Goal: Find specific page/section: Find specific page/section

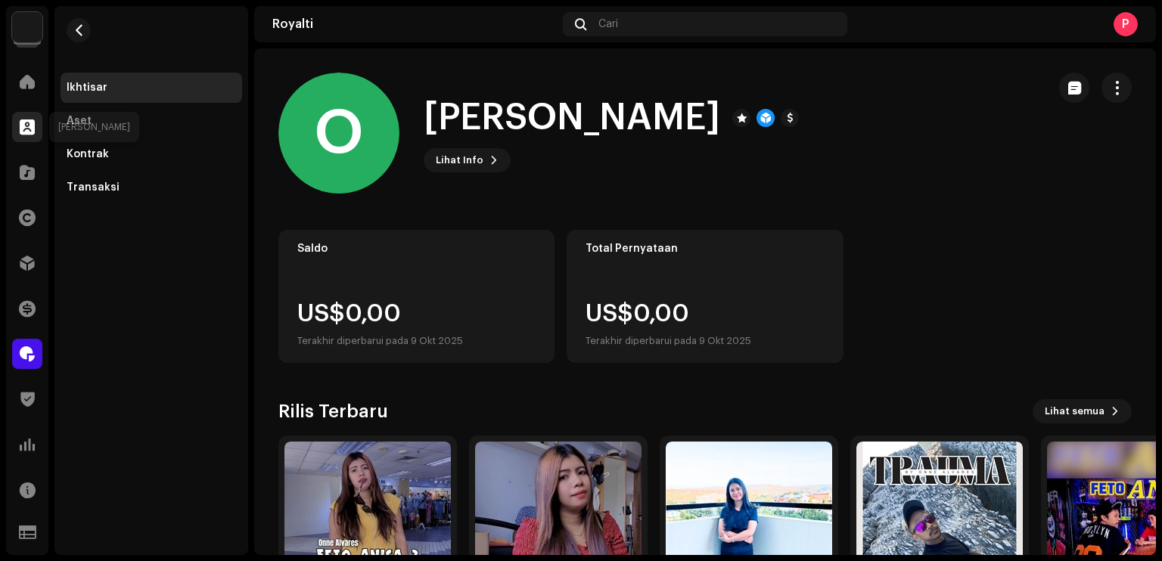
click at [34, 123] on span at bounding box center [27, 127] width 15 height 12
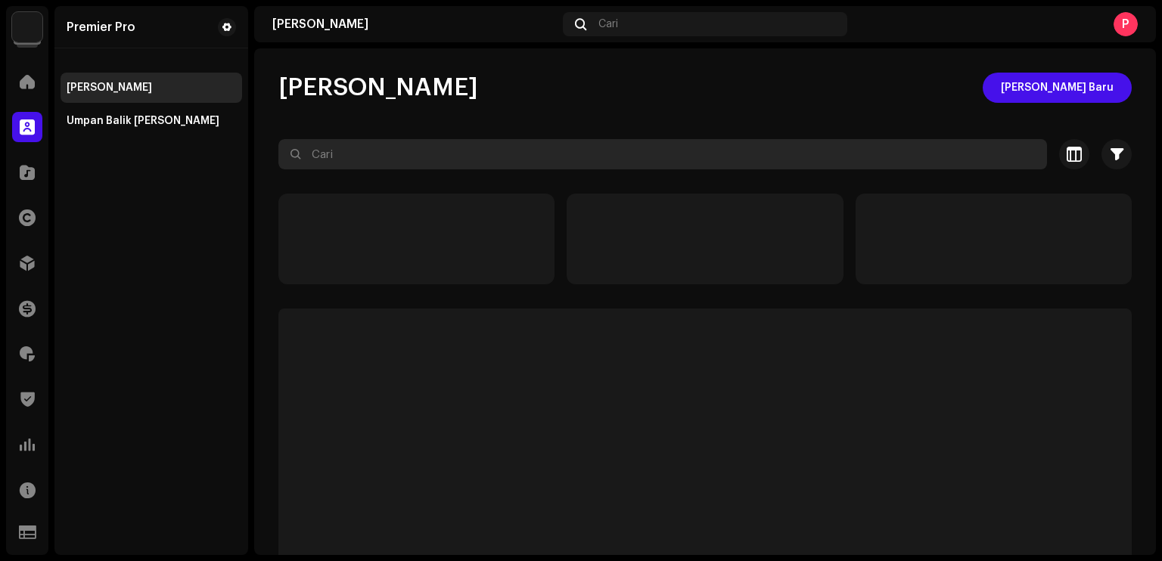
click at [350, 159] on input "text" at bounding box center [662, 154] width 768 height 30
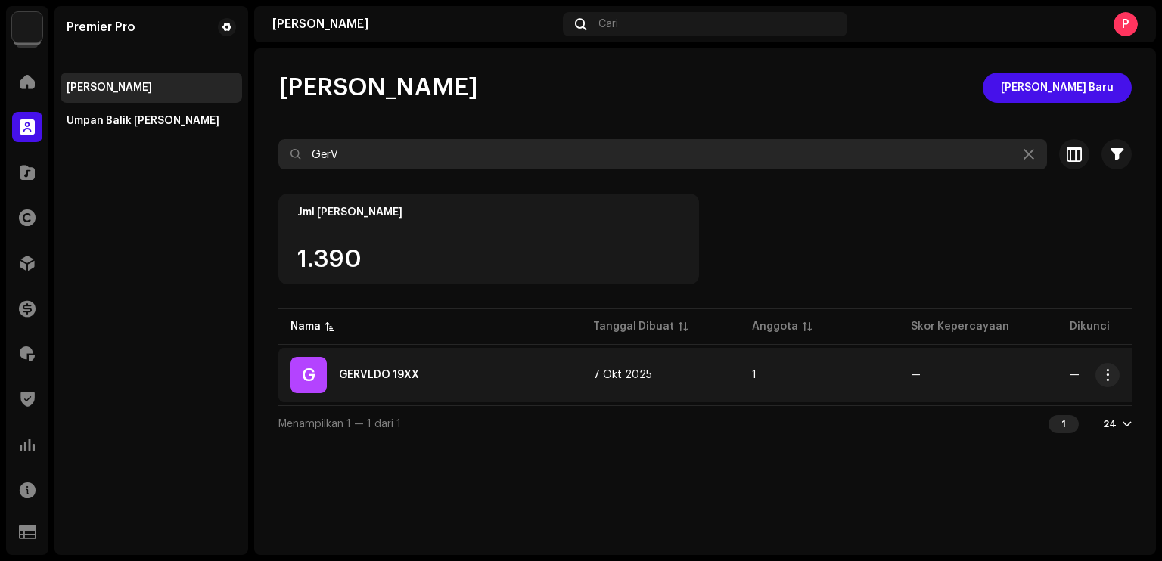
type input "GerV"
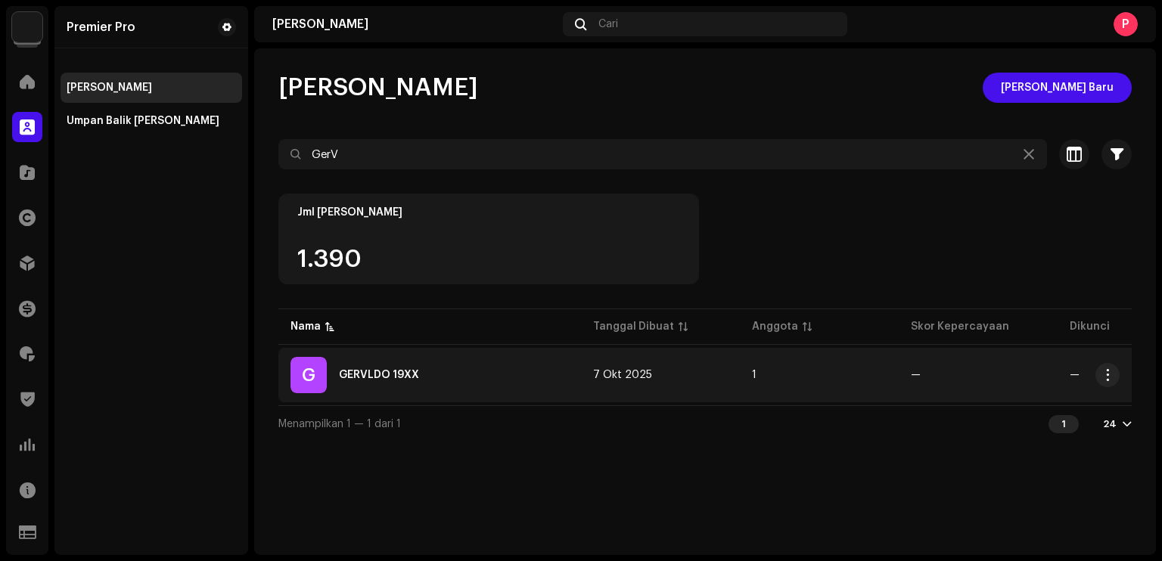
click at [360, 374] on div "GERVLDO 19XX" at bounding box center [379, 375] width 80 height 11
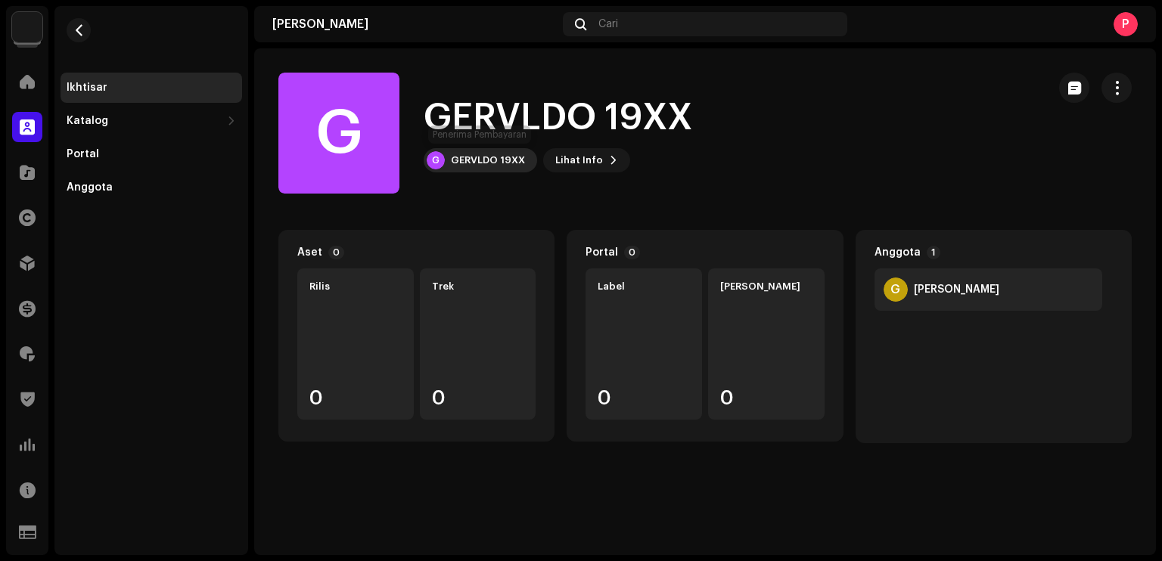
click at [496, 149] on div "G GERVLDO 19XX" at bounding box center [480, 160] width 113 height 24
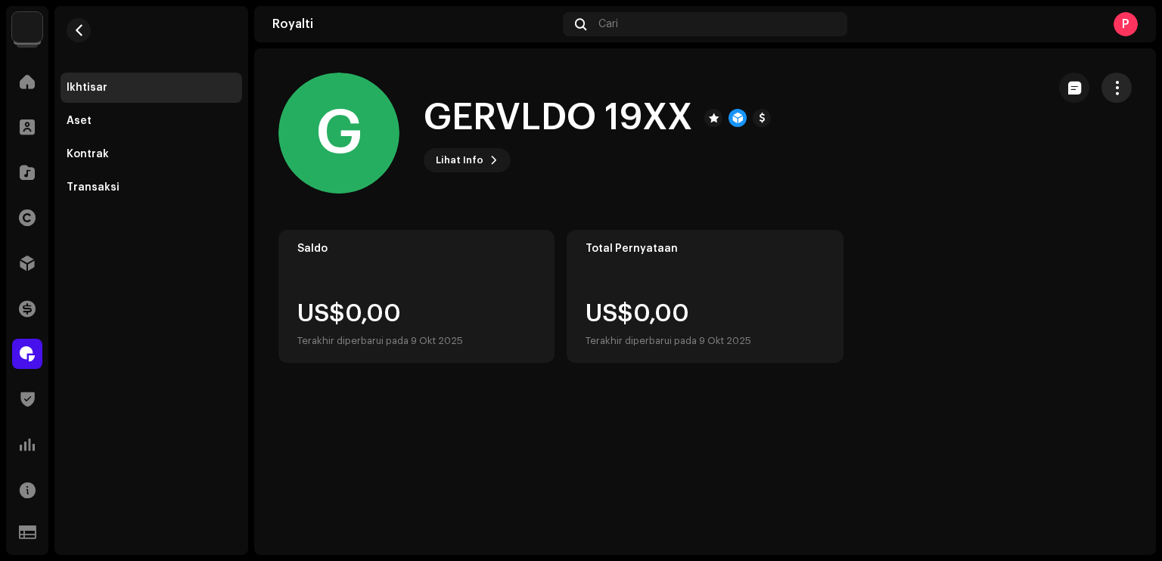
click at [1110, 93] on span "button" at bounding box center [1117, 88] width 14 height 12
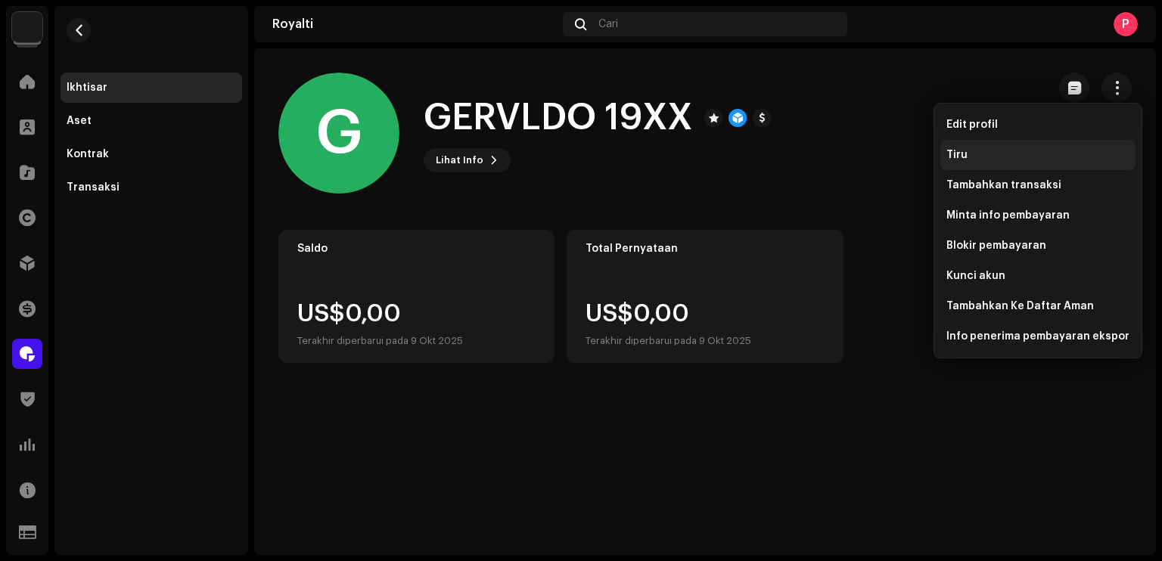
click at [1037, 141] on div "Tiru" at bounding box center [1037, 155] width 195 height 30
